Goal: Task Accomplishment & Management: Use online tool/utility

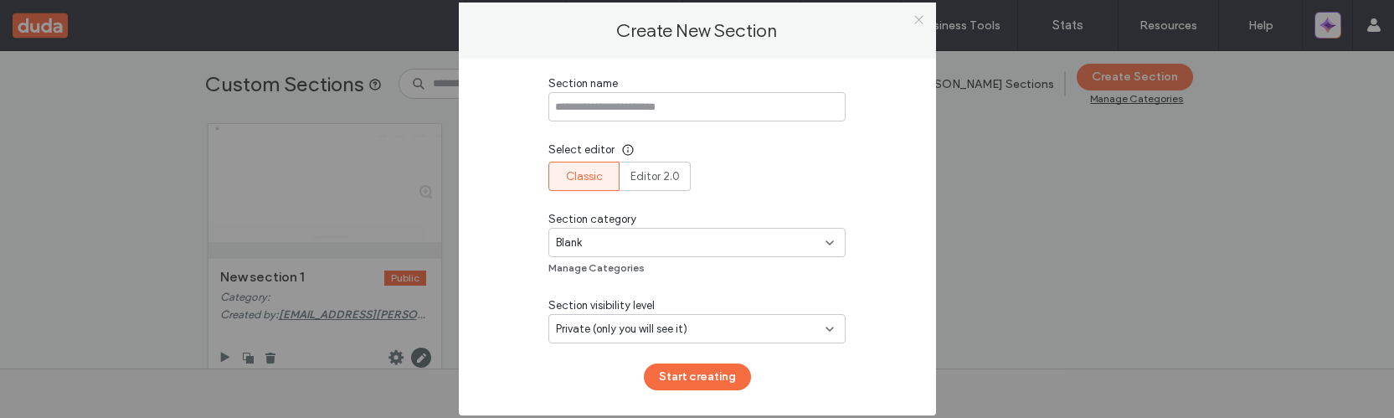
click at [912, 20] on icon at bounding box center [918, 19] width 13 height 13
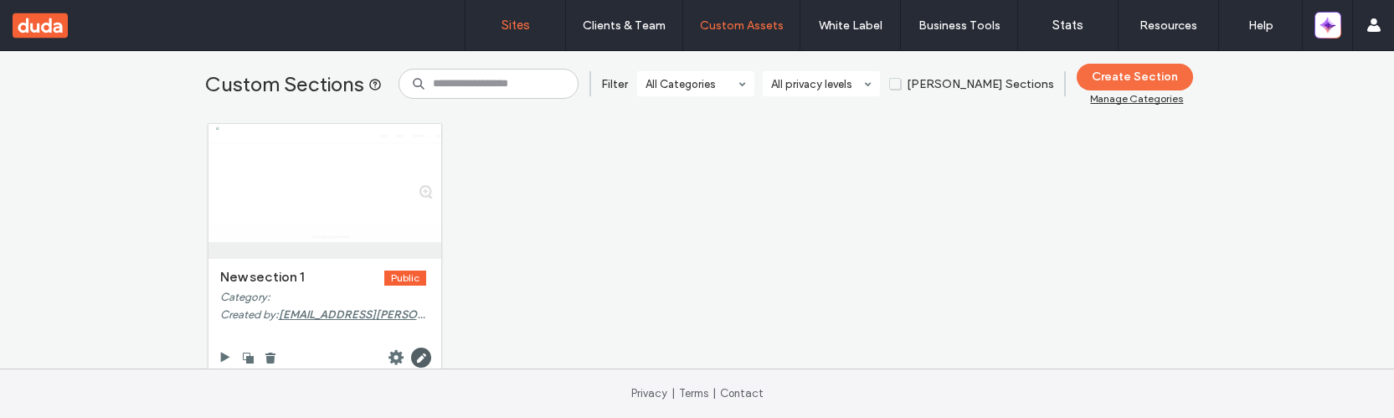
click at [523, 31] on label "Sites" at bounding box center [515, 25] width 28 height 15
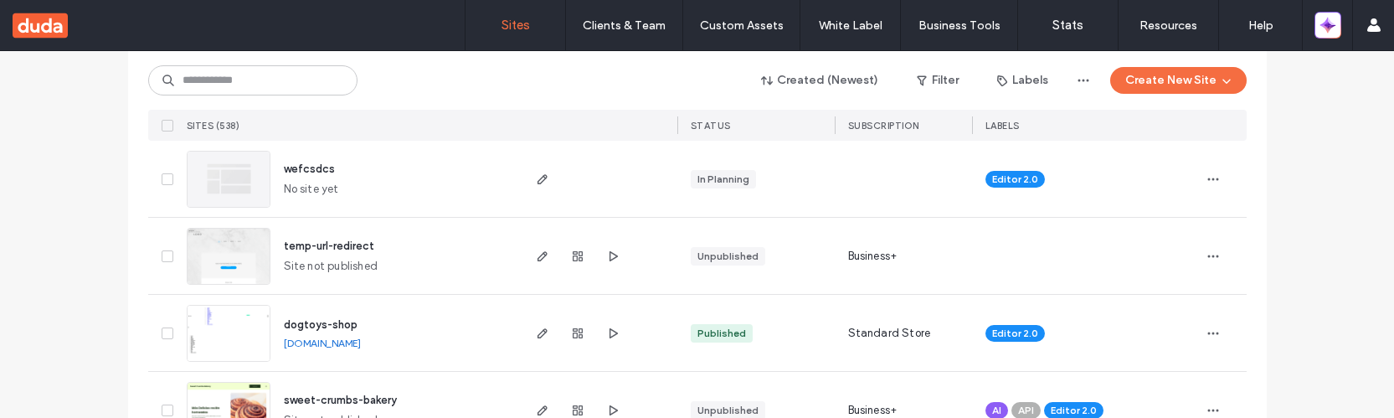
scroll to position [241, 0]
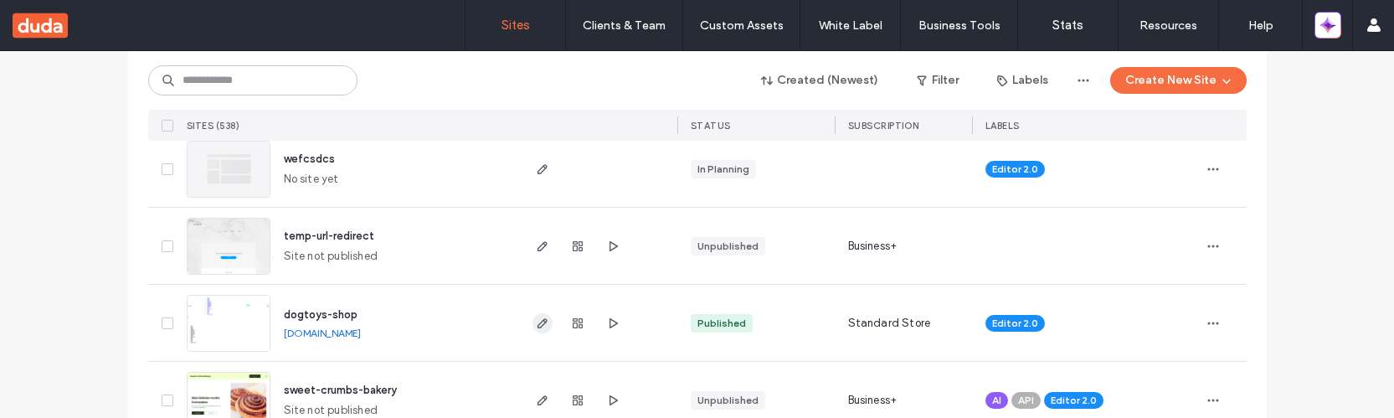
click at [537, 324] on use "button" at bounding box center [542, 323] width 10 height 10
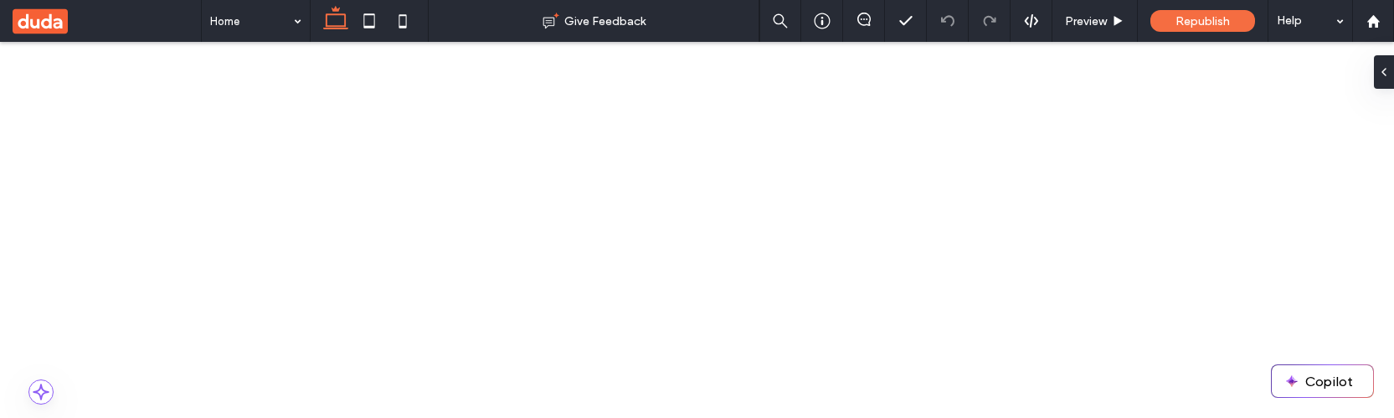
scroll to position [367, 0]
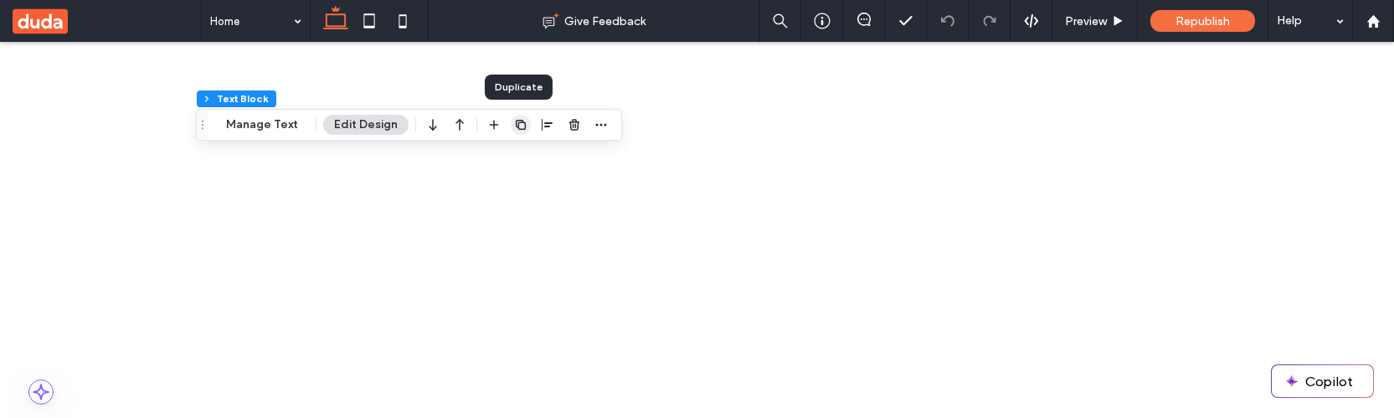
click at [519, 123] on icon "button" at bounding box center [520, 124] width 13 height 13
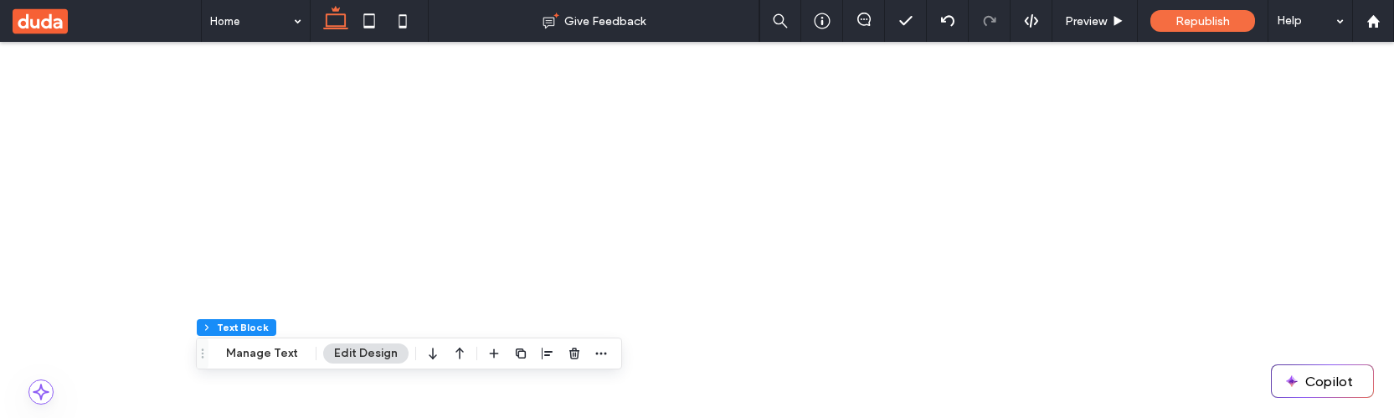
scroll to position [357, 0]
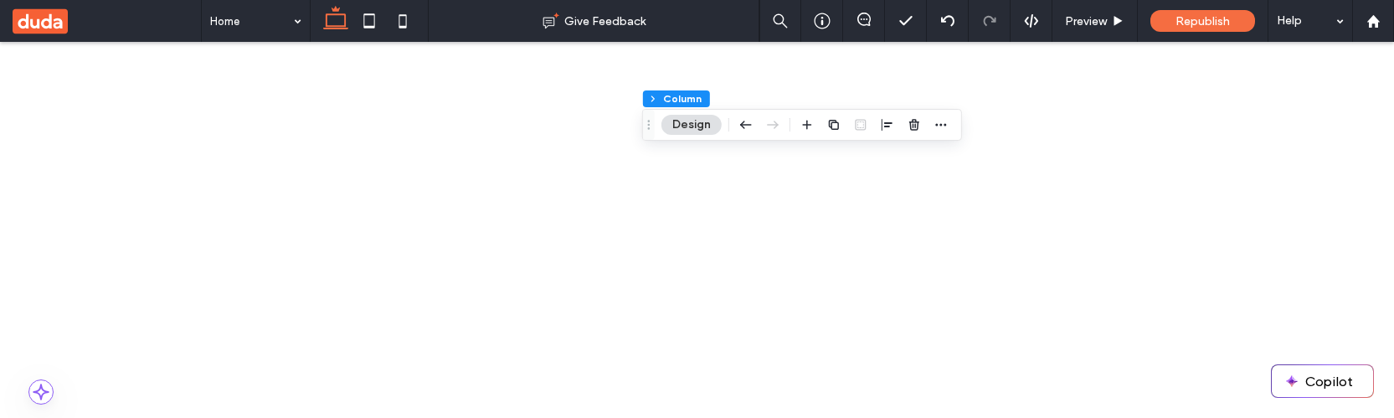
drag, startPoint x: 512, startPoint y: 1123, endPoint x: 880, endPoint y: 1069, distance: 372.3
type input "**"
type input "*****"
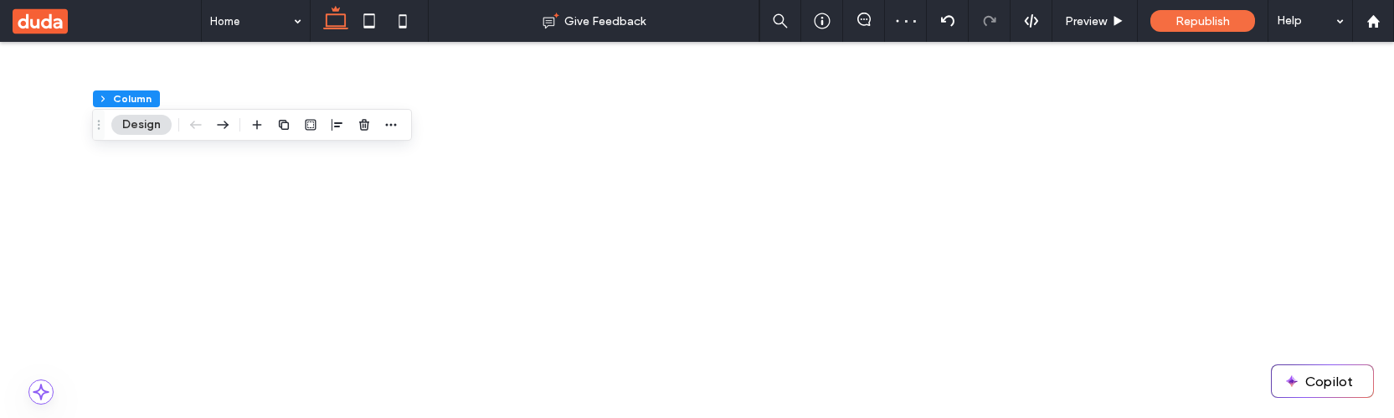
scroll to position [278, 0]
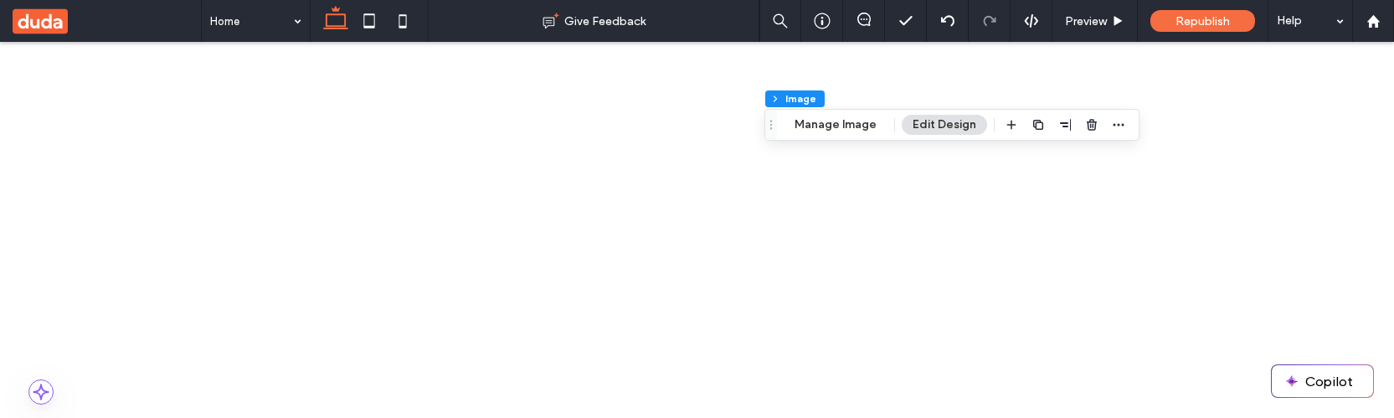
scroll to position [491, 0]
